Goal: Entertainment & Leisure: Consume media (video, audio)

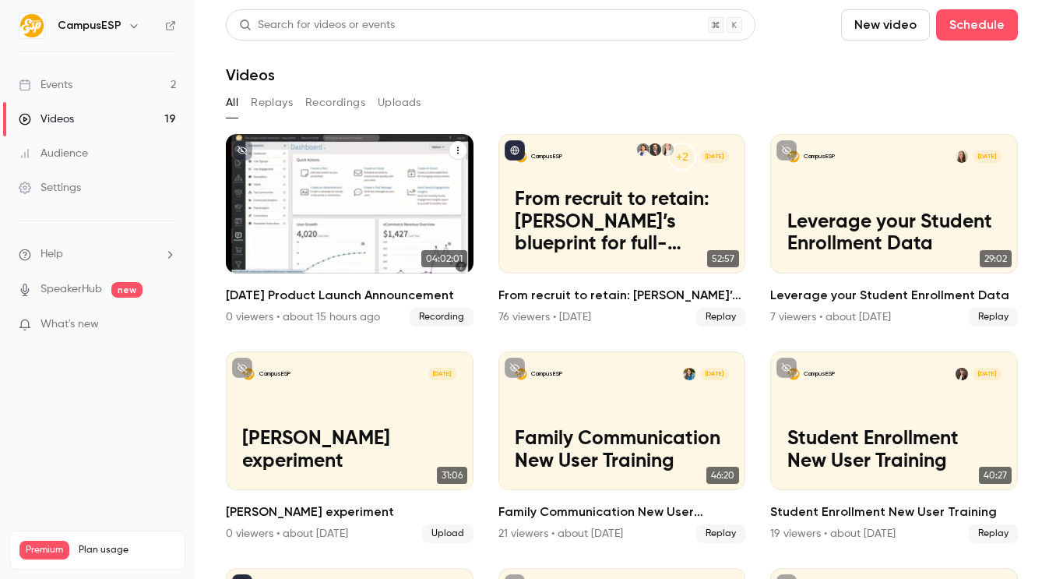
click at [339, 226] on p "[DATE] Product Launch Announcement" at bounding box center [349, 234] width 214 height 45
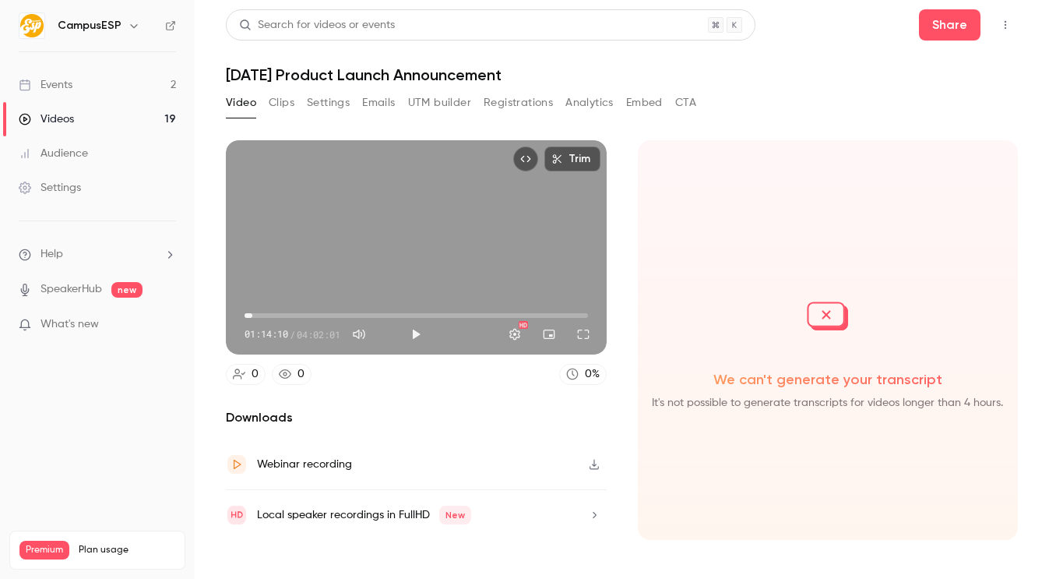
drag, startPoint x: 282, startPoint y: 309, endPoint x: 252, endPoint y: 315, distance: 30.3
click at [252, 315] on span "05:29" at bounding box center [417, 315] width 344 height 25
drag, startPoint x: 252, startPoint y: 315, endPoint x: 334, endPoint y: 316, distance: 81.8
click at [333, 316] on span "01:01:32" at bounding box center [332, 315] width 5 height 5
drag, startPoint x: 334, startPoint y: 313, endPoint x: 615, endPoint y: 413, distance: 297.6
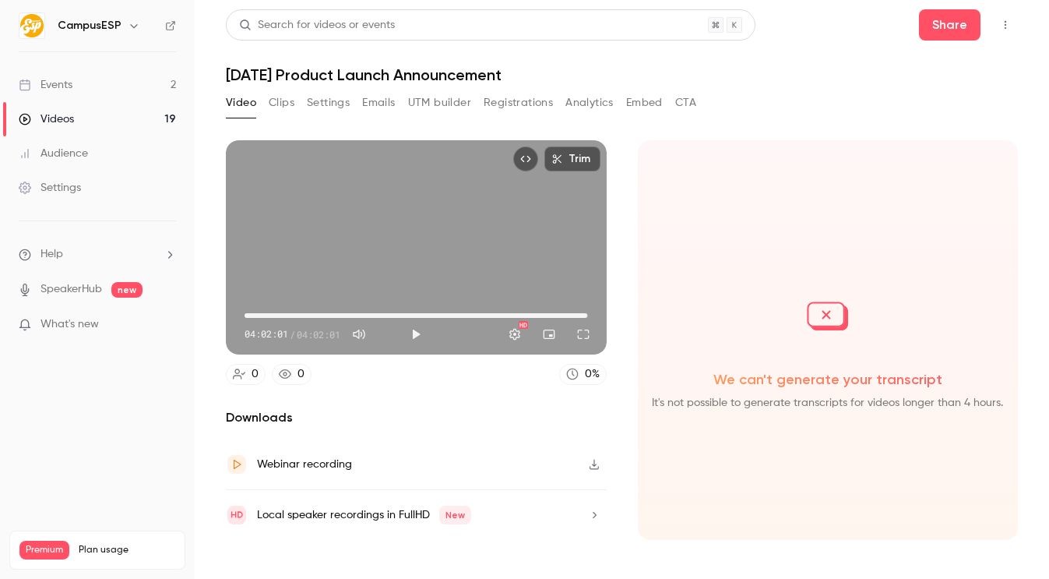
click at [615, 413] on section "Trim 04:02:01 04:02:01 / 04:02:01 HD 0 0 0 % Downloads Webinar recording Local …" at bounding box center [622, 340] width 792 height 400
type input "*******"
click at [131, 121] on link "Videos 19" at bounding box center [97, 119] width 195 height 34
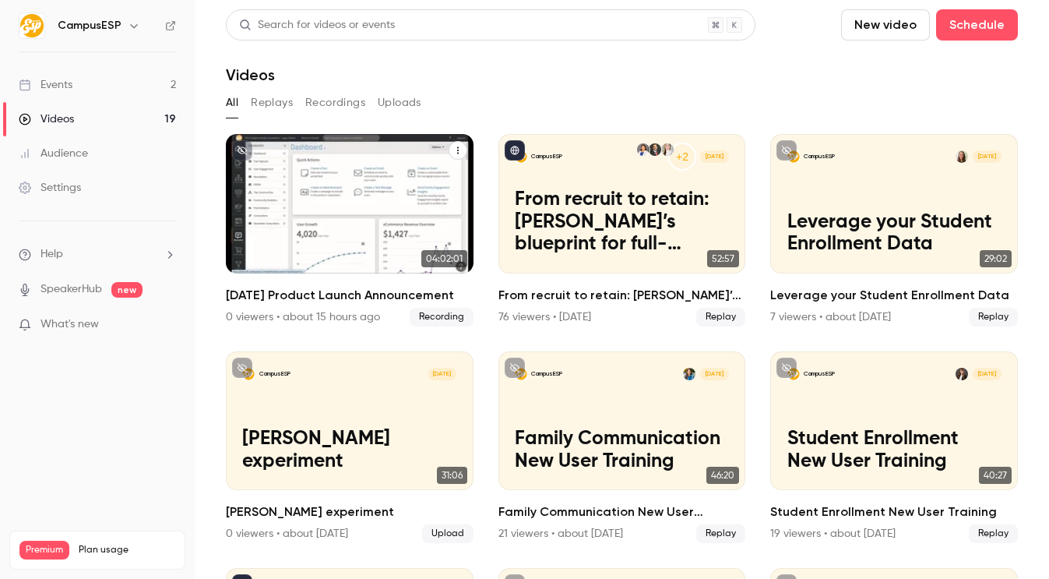
click at [455, 151] on icon "September 2025 Product Launch Announcement" at bounding box center [457, 150] width 9 height 9
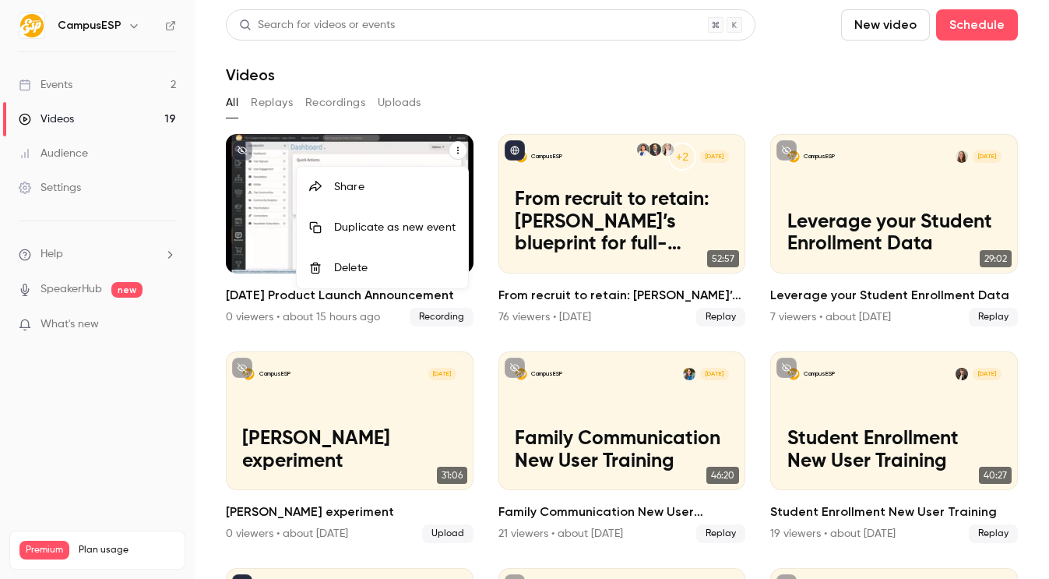
click at [433, 95] on div at bounding box center [524, 289] width 1049 height 579
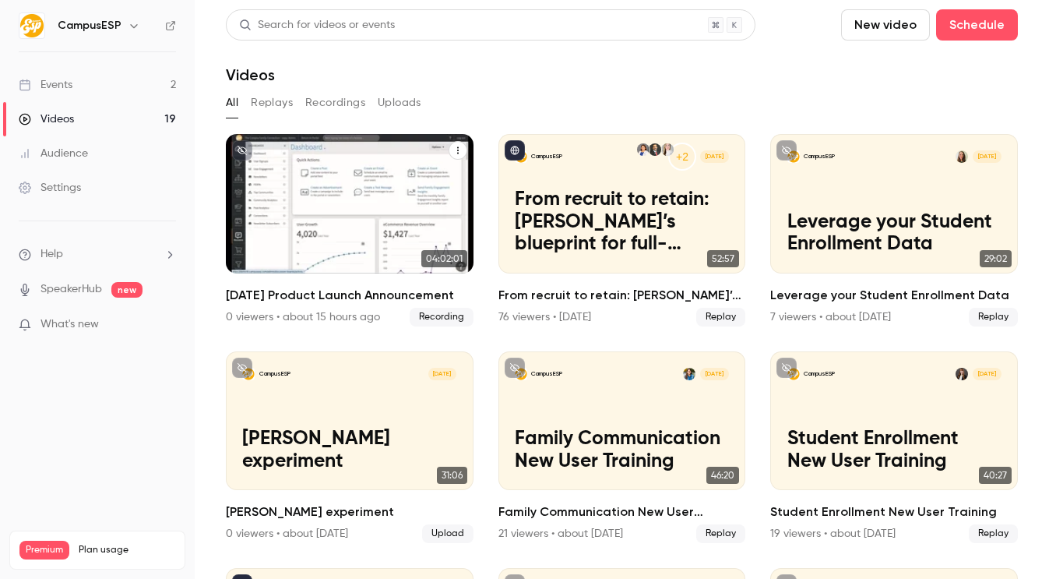
click at [273, 100] on button "Replays" at bounding box center [272, 102] width 42 height 25
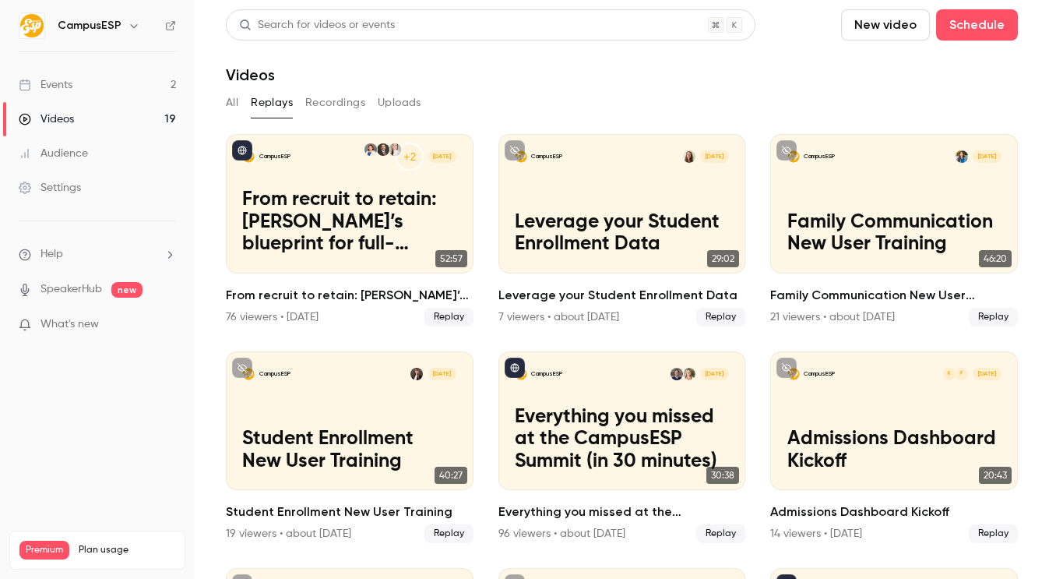
click at [227, 106] on button "All" at bounding box center [232, 102] width 12 height 25
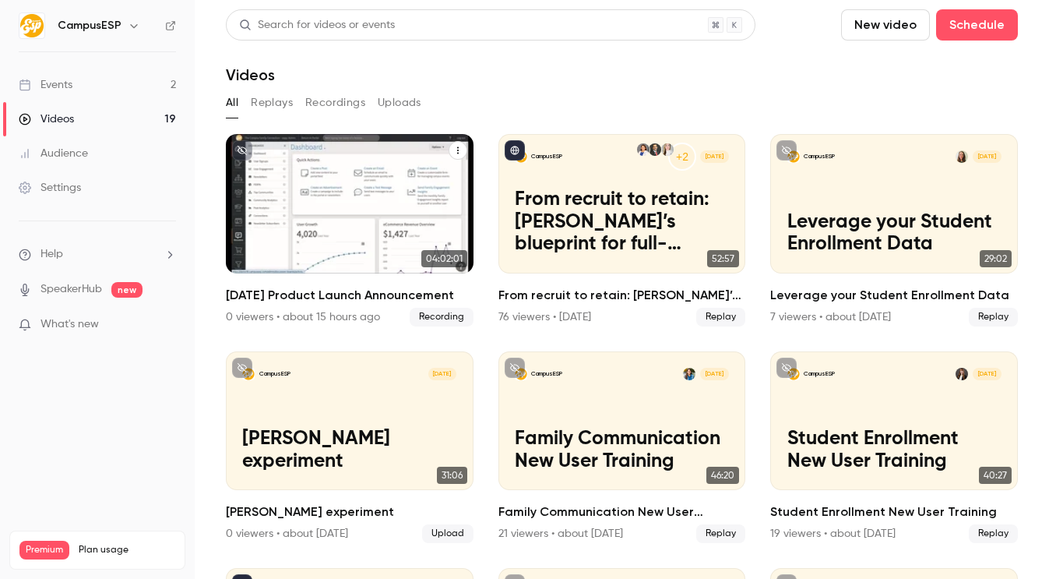
click at [325, 212] on p "[DATE] Product Launch Announcement" at bounding box center [349, 234] width 214 height 45
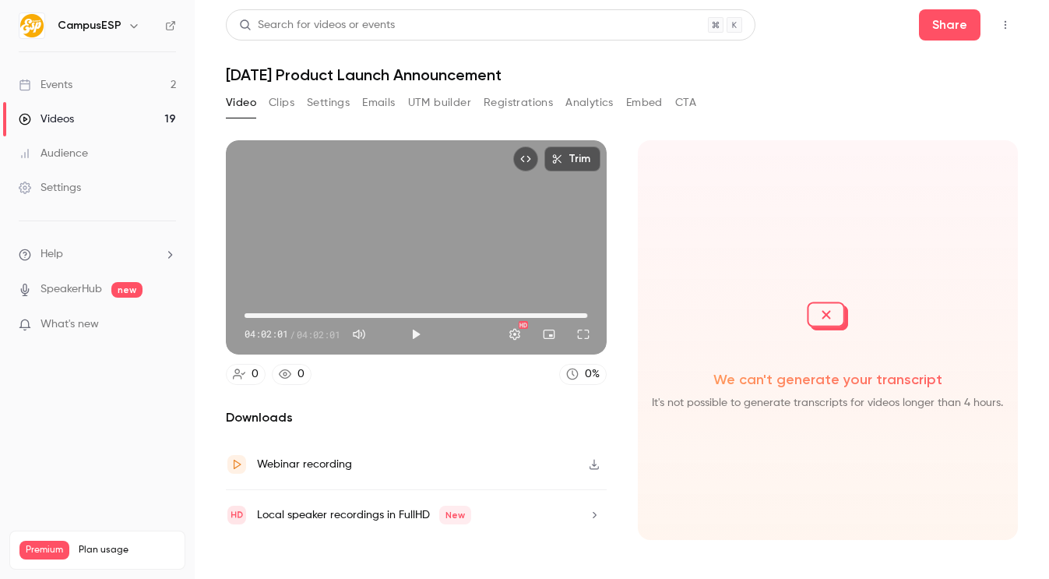
drag, startPoint x: 275, startPoint y: 315, endPoint x: 607, endPoint y: 417, distance: 347.2
click at [607, 417] on section "Trim 04:02:01 04:02:01 / 04:02:01 HD 0 0 0 % Downloads Webinar recording Local …" at bounding box center [622, 340] width 792 height 400
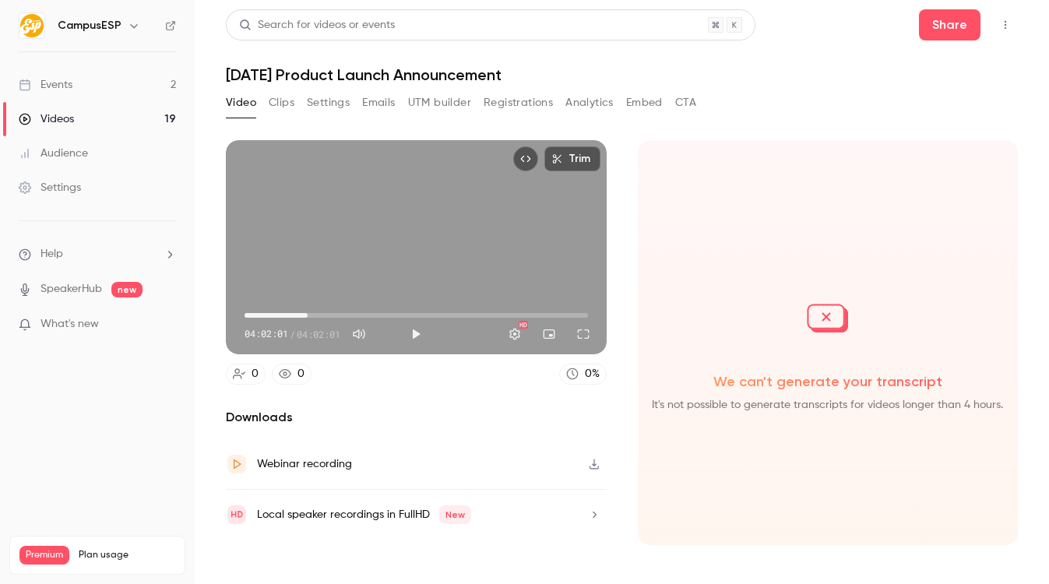
drag, startPoint x: 396, startPoint y: 309, endPoint x: 371, endPoint y: 315, distance: 26.3
click at [371, 315] on span "44:30" at bounding box center [417, 315] width 344 height 25
drag, startPoint x: 371, startPoint y: 315, endPoint x: 404, endPoint y: 316, distance: 32.7
click at [396, 316] on span "01:29:00" at bounding box center [417, 315] width 344 height 25
click at [412, 333] on button "Play" at bounding box center [415, 334] width 31 height 31
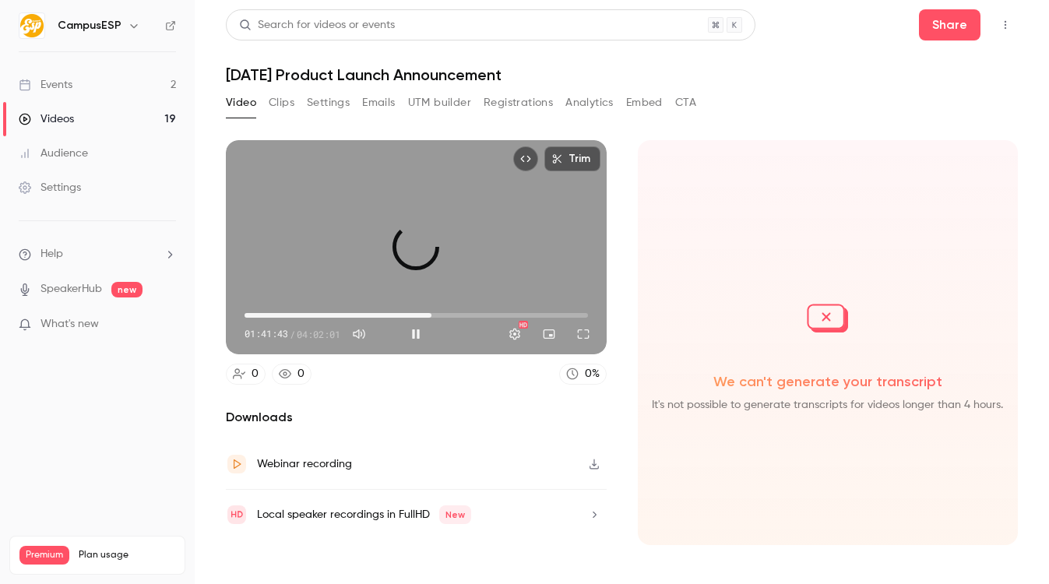
click at [432, 314] on span "02:11:52" at bounding box center [417, 315] width 344 height 25
drag, startPoint x: 477, startPoint y: 313, endPoint x: 513, endPoint y: 313, distance: 36.6
click at [511, 313] on span "02:46:29" at bounding box center [417, 315] width 344 height 25
click at [542, 314] on span "03:29:53" at bounding box center [417, 315] width 344 height 25
click at [570, 313] on span "03:29:54" at bounding box center [417, 315] width 344 height 25
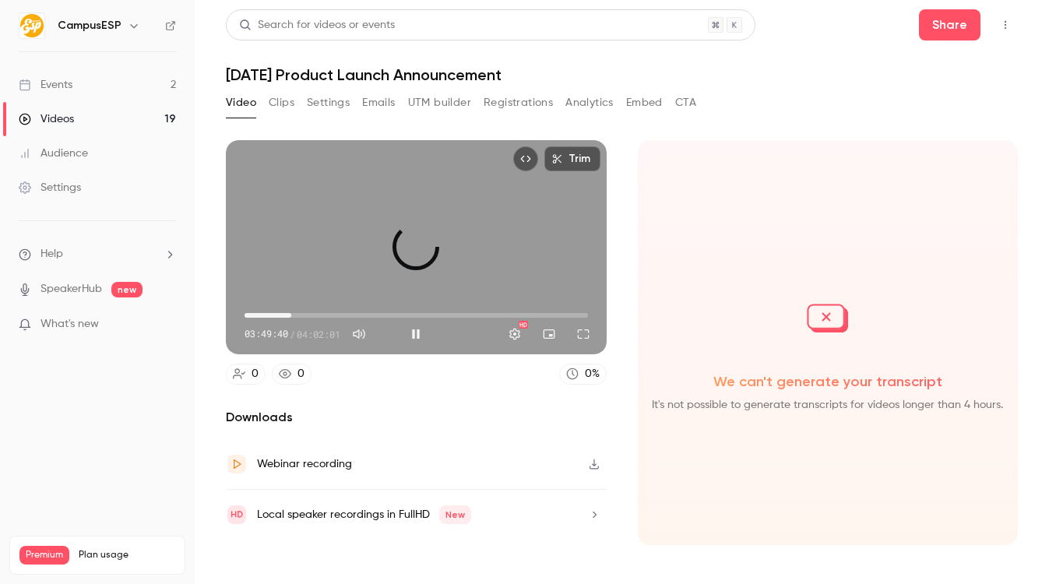
drag, startPoint x: 315, startPoint y: 314, endPoint x: 276, endPoint y: 318, distance: 39.9
click at [276, 318] on span "32:58" at bounding box center [417, 315] width 344 height 25
drag, startPoint x: 273, startPoint y: 319, endPoint x: 257, endPoint y: 319, distance: 15.6
click at [270, 318] on span "19:46" at bounding box center [272, 315] width 5 height 5
click at [411, 331] on button "Pause" at bounding box center [415, 334] width 31 height 31
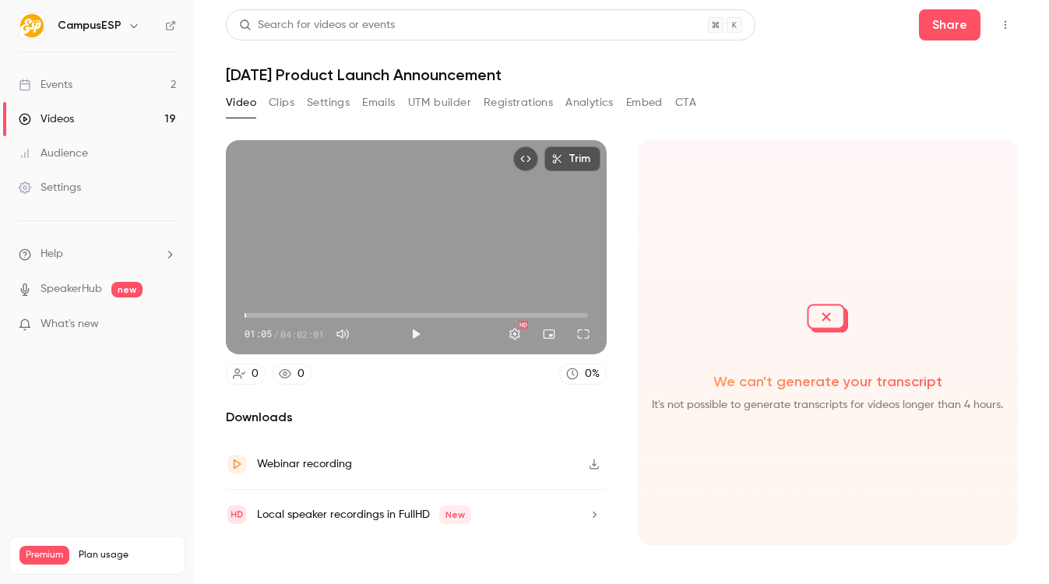
drag, startPoint x: 259, startPoint y: 314, endPoint x: 246, endPoint y: 317, distance: 13.6
click at [246, 317] on span "01:05" at bounding box center [246, 315] width 5 height 5
click at [413, 331] on button "Play" at bounding box center [415, 334] width 31 height 31
click at [413, 331] on button "Pause" at bounding box center [415, 334] width 31 height 31
click at [413, 331] on button "Play" at bounding box center [415, 334] width 31 height 31
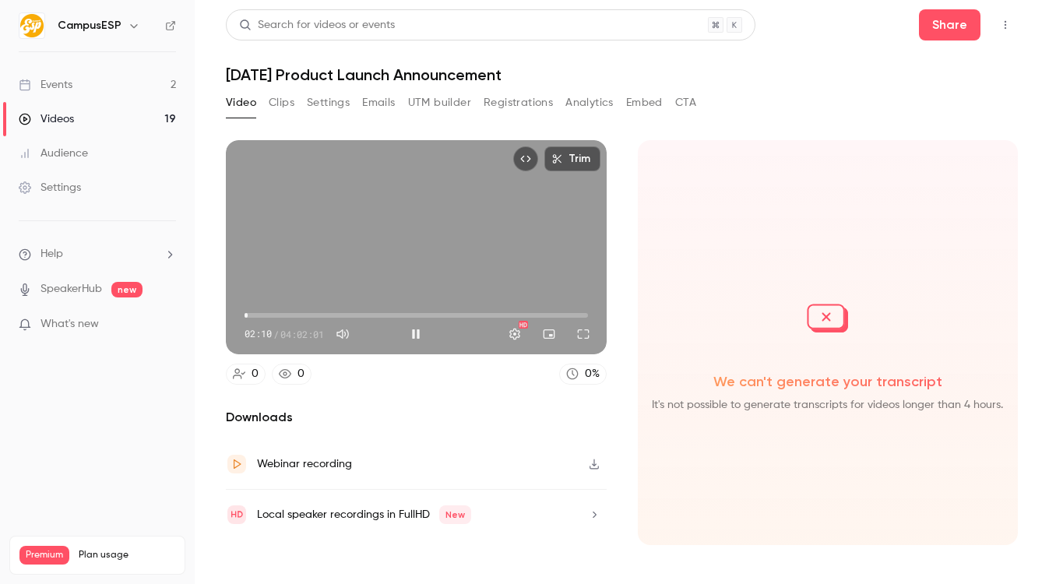
click at [298, 310] on span "02:10" at bounding box center [417, 315] width 344 height 25
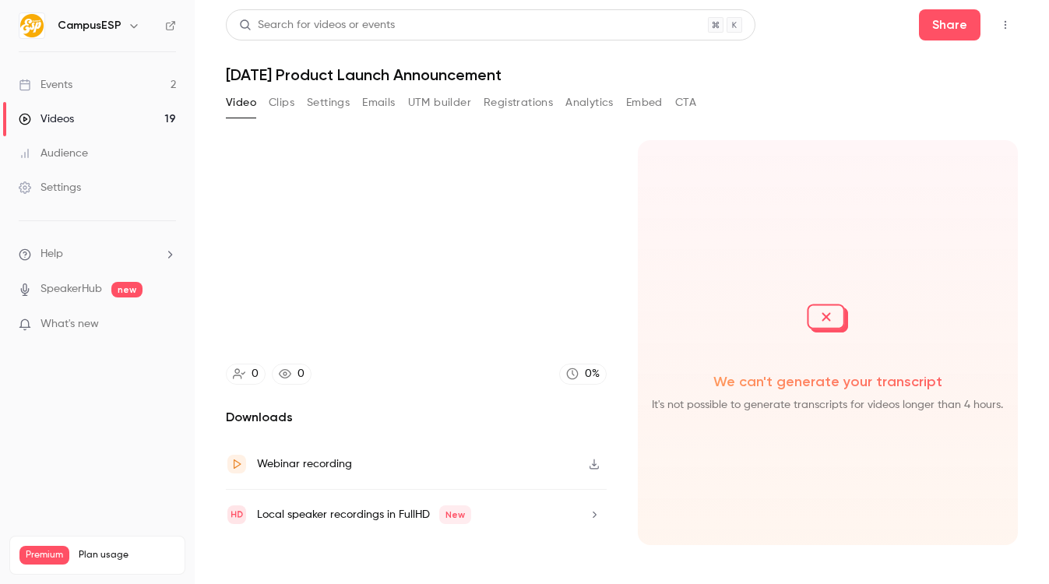
type input "****"
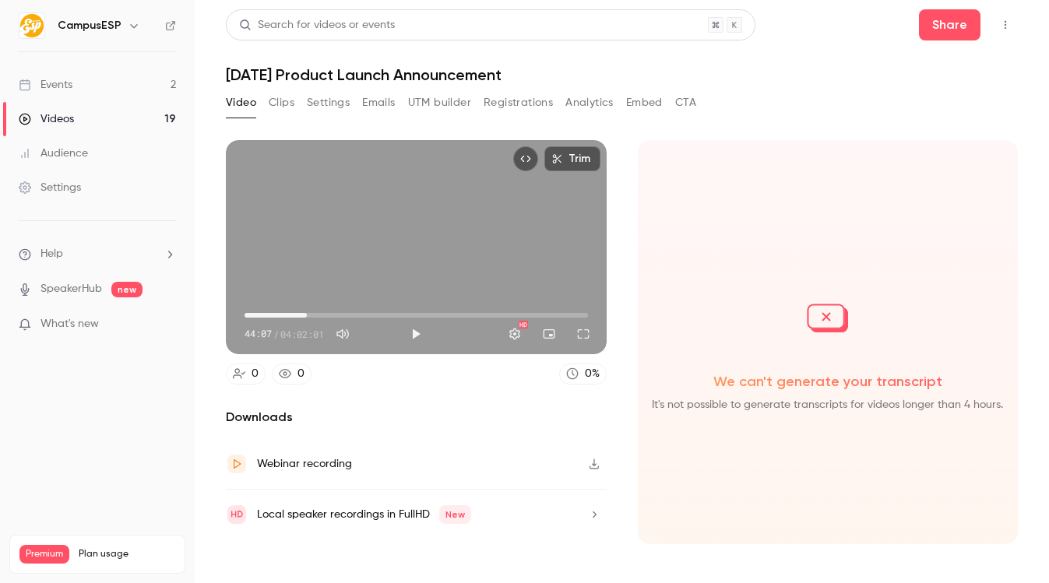
click at [107, 115] on link "Videos 19" at bounding box center [97, 119] width 195 height 34
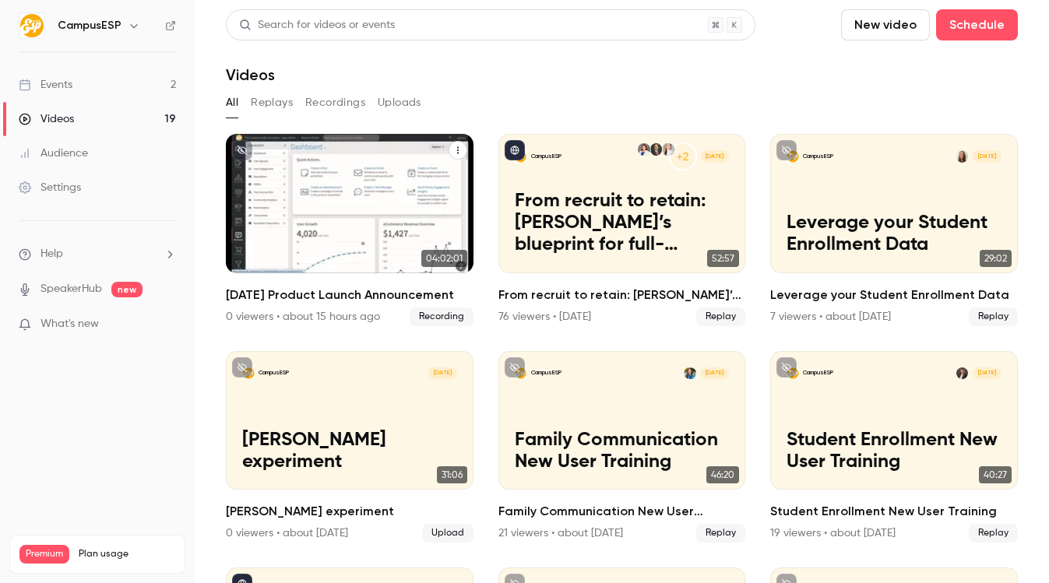
click at [454, 146] on icon "September 2025 Product Launch Announcement" at bounding box center [457, 150] width 9 height 9
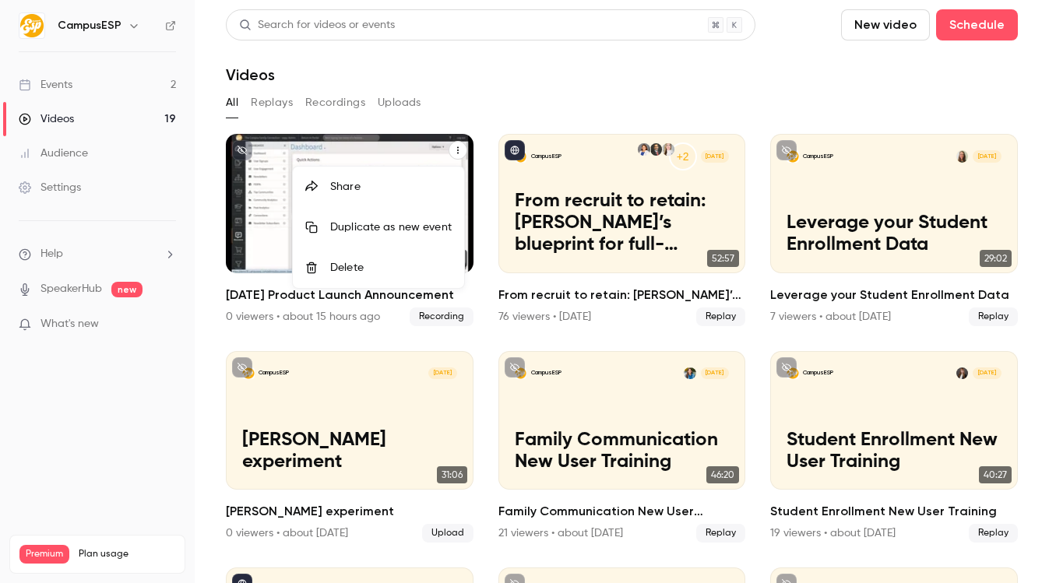
click at [389, 252] on li "Delete" at bounding box center [378, 268] width 171 height 41
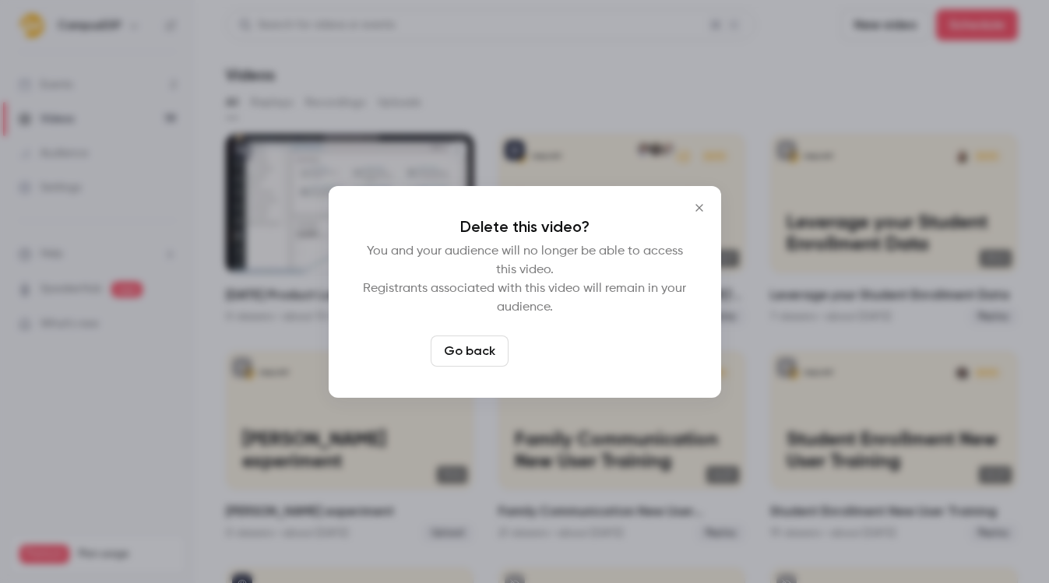
click at [554, 366] on button "Delete video" at bounding box center [567, 351] width 104 height 31
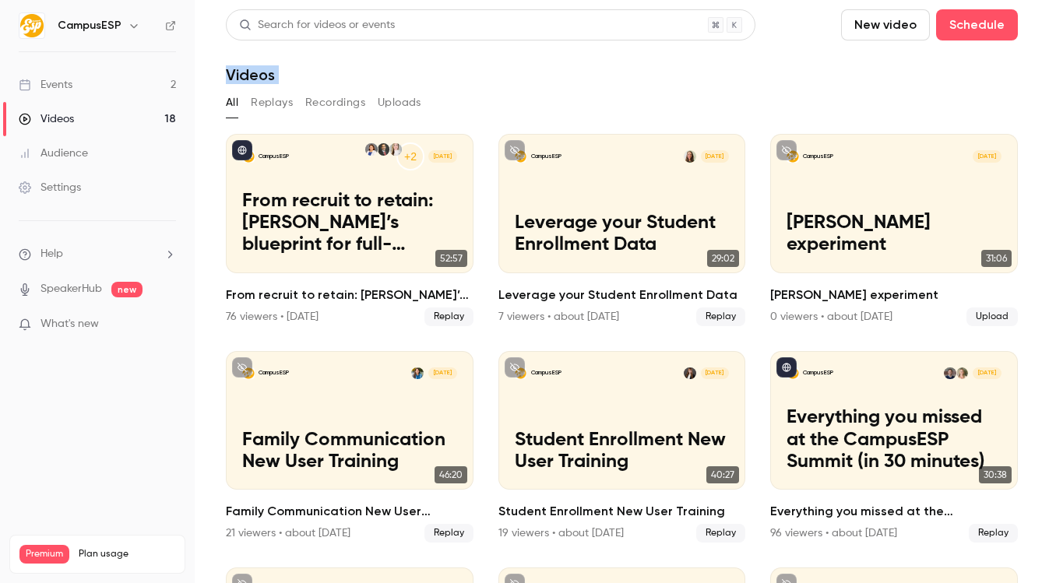
drag, startPoint x: 243, startPoint y: 63, endPoint x: 493, endPoint y: 86, distance: 251.1
click at [493, 86] on section "Search for videos or events New video Schedule Videos All Replays Recordings Up…" at bounding box center [622, 291] width 792 height 565
drag, startPoint x: 493, startPoint y: 86, endPoint x: 474, endPoint y: 93, distance: 20.0
click at [474, 93] on section "Search for videos or events New video Schedule Videos All Replays Recordings Up…" at bounding box center [622, 291] width 792 height 565
click at [475, 90] on div "All Replays Recordings Uploads" at bounding box center [622, 102] width 792 height 25
